Goal: Navigation & Orientation: Find specific page/section

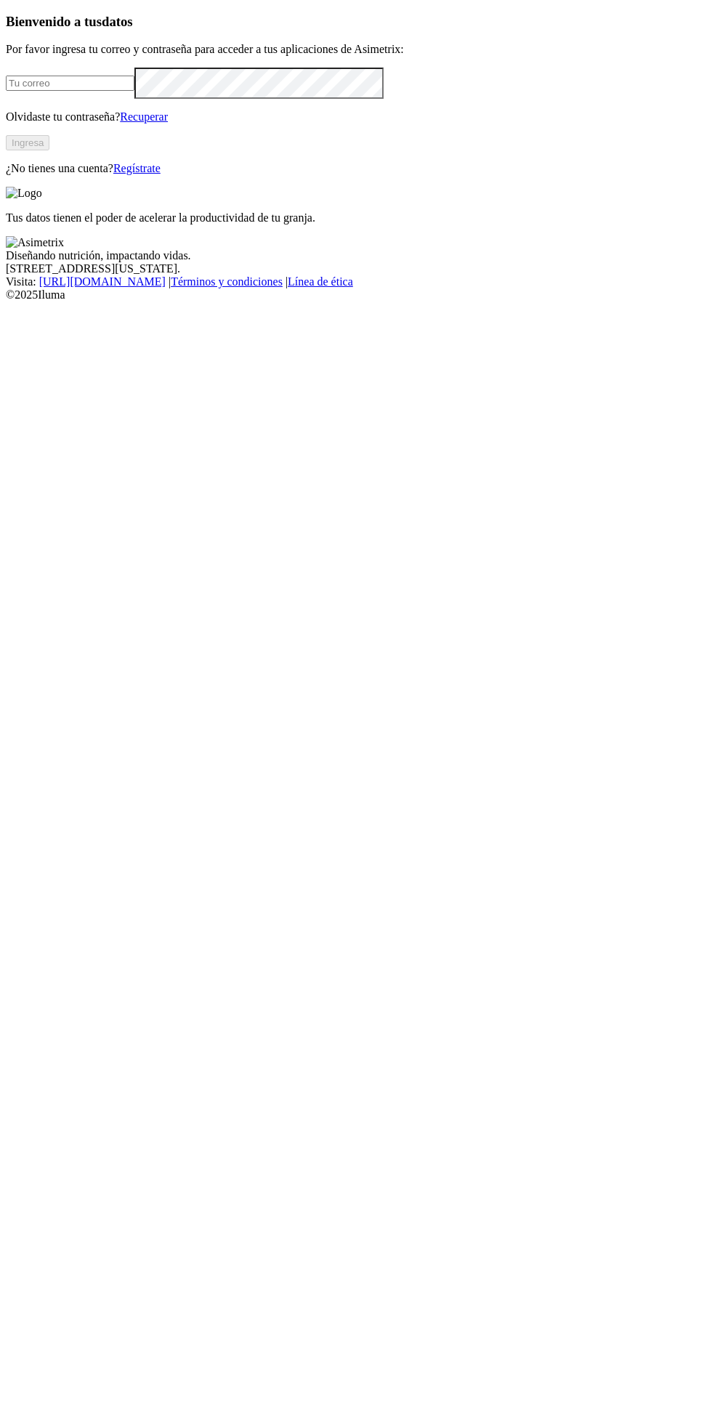
click at [111, 91] on input "email" at bounding box center [70, 83] width 129 height 15
type input "[EMAIL_ADDRESS][DOMAIN_NAME]"
click input "submit" at bounding box center [0, 0] width 0 height 0
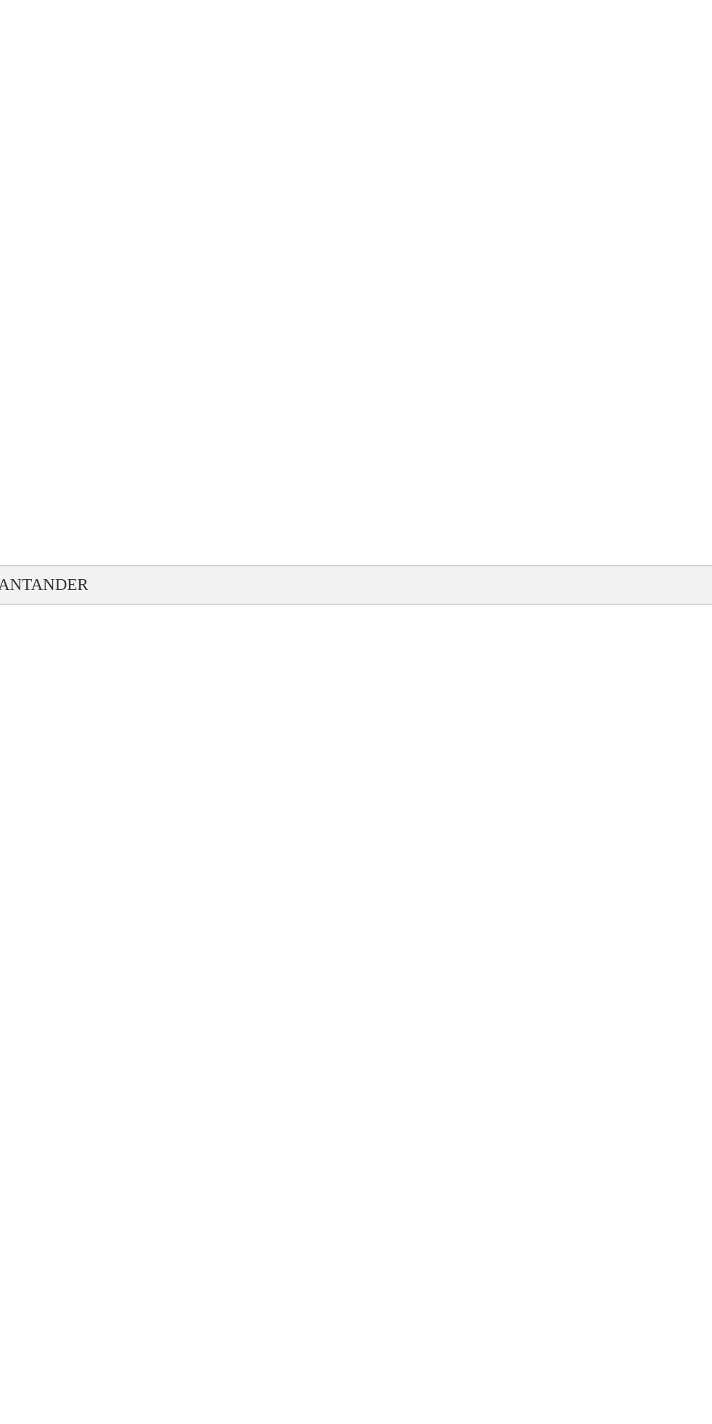
scroll to position [12, 0]
